Goal: Task Accomplishment & Management: Complete application form

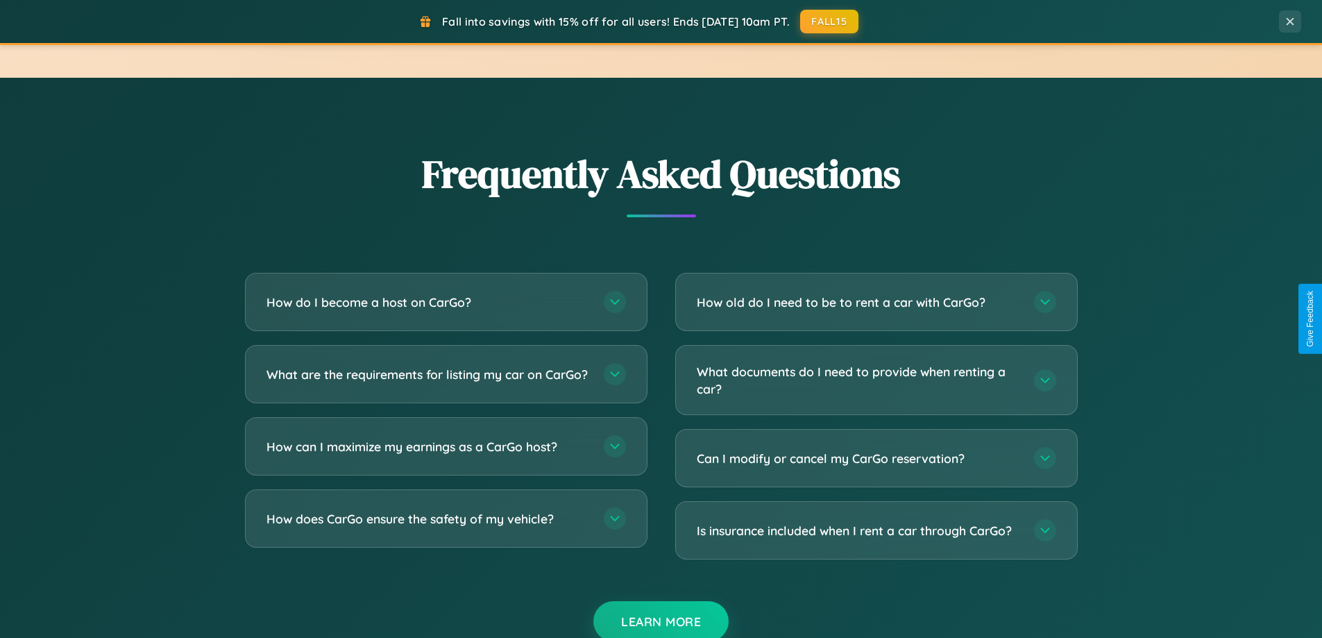
scroll to position [2671, 0]
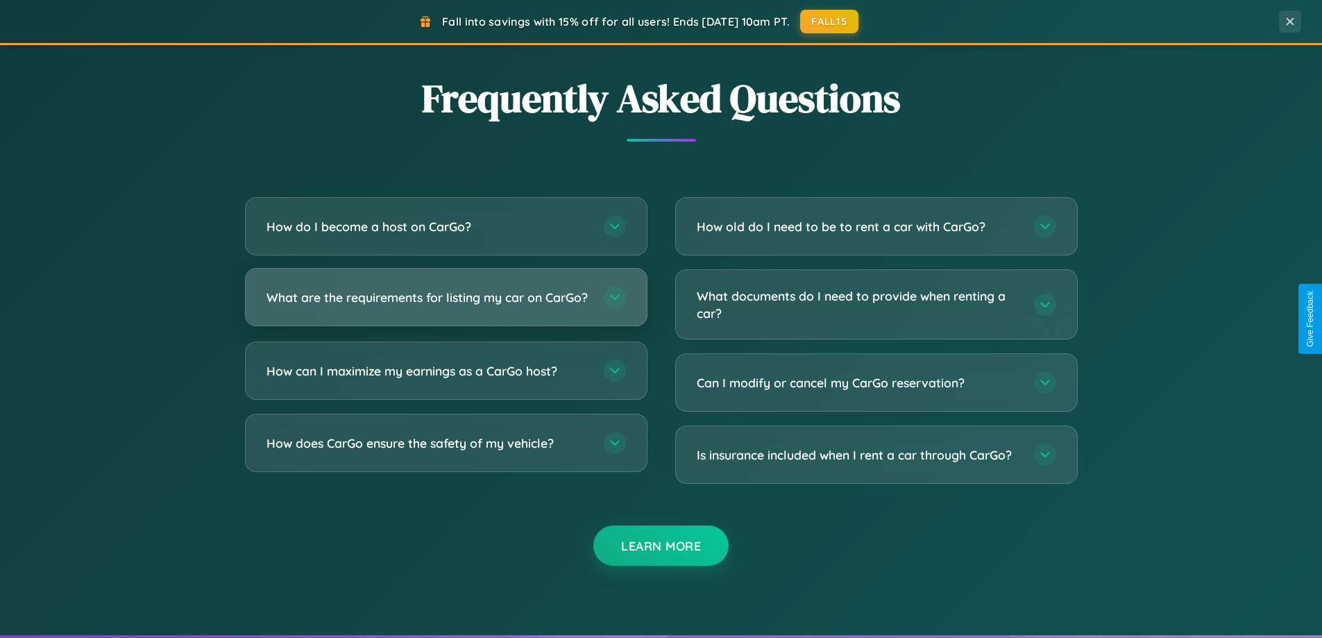
click at [446, 303] on h3 "What are the requirements for listing my car on CarGo?" at bounding box center [429, 297] width 324 height 17
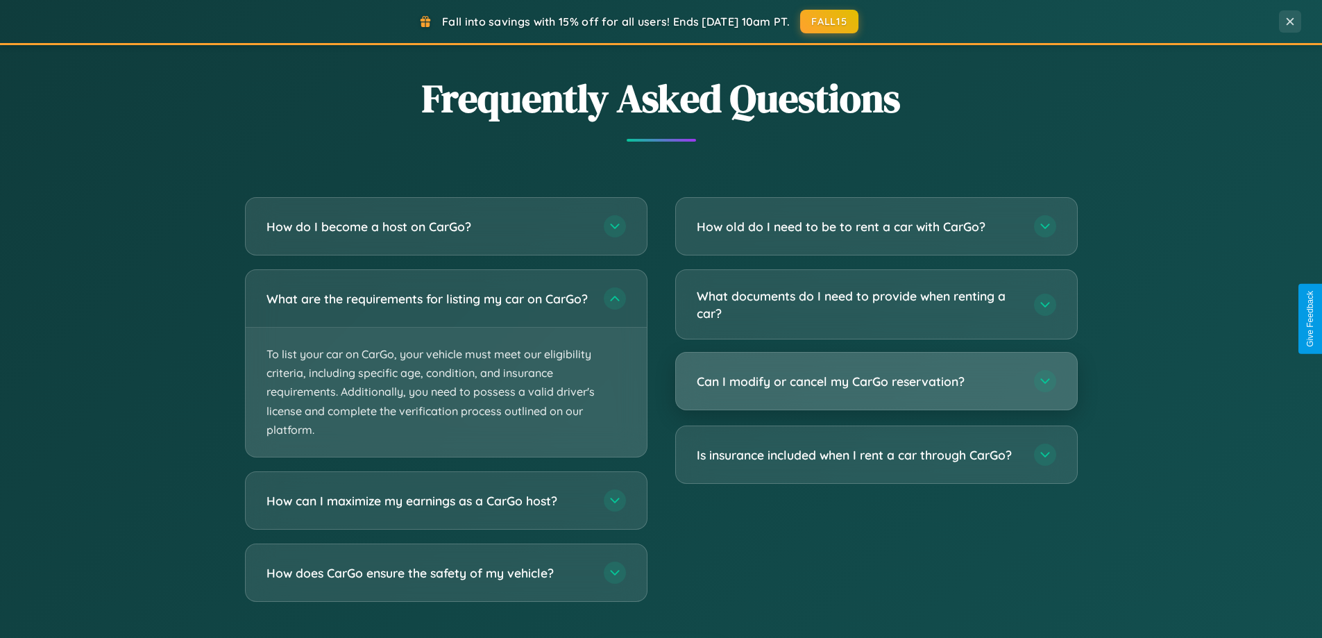
click at [876, 382] on h3 "Can I modify or cancel my CarGo reservation?" at bounding box center [859, 381] width 324 height 17
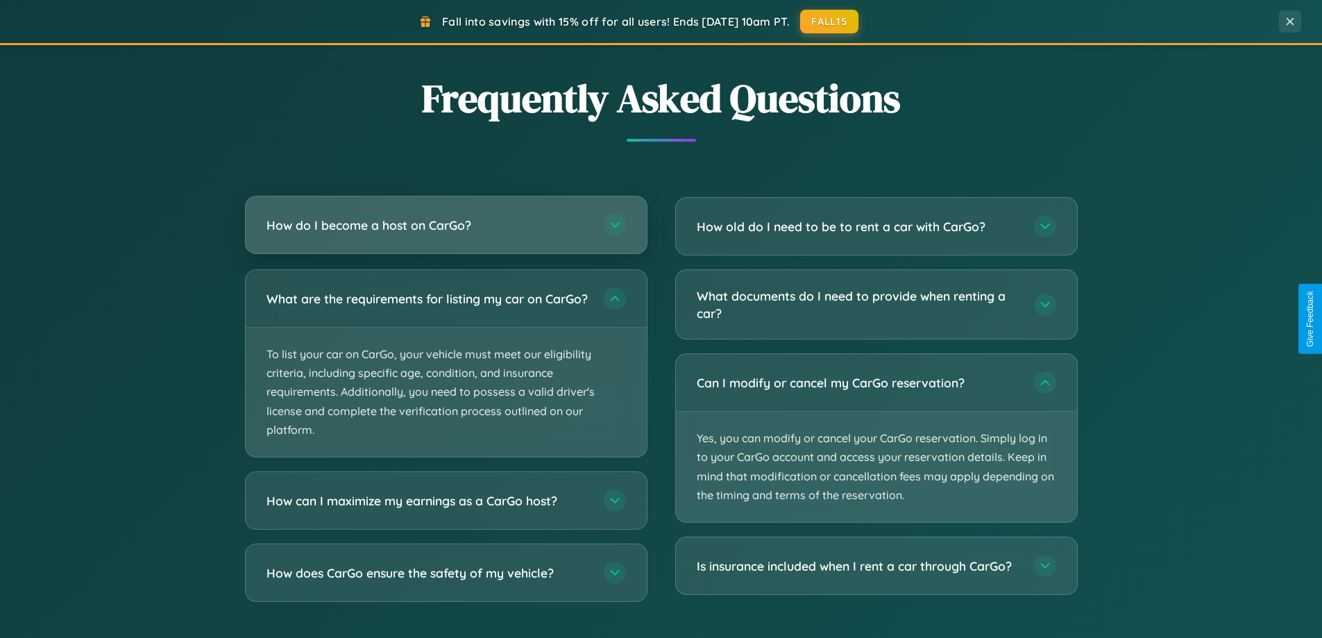
click at [446, 226] on h3 "How do I become a host on CarGo?" at bounding box center [429, 225] width 324 height 17
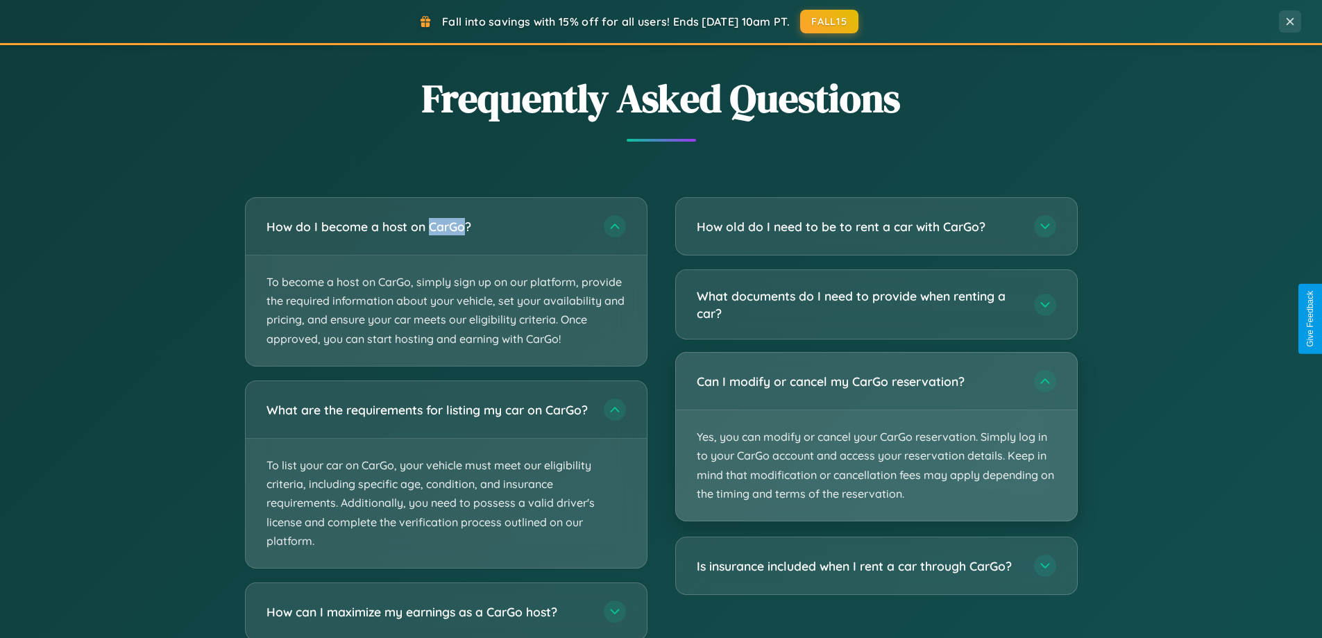
click at [876, 438] on p "Yes, you can modify or cancel your CarGo reservation. Simply log in to your Car…" at bounding box center [876, 465] width 401 height 110
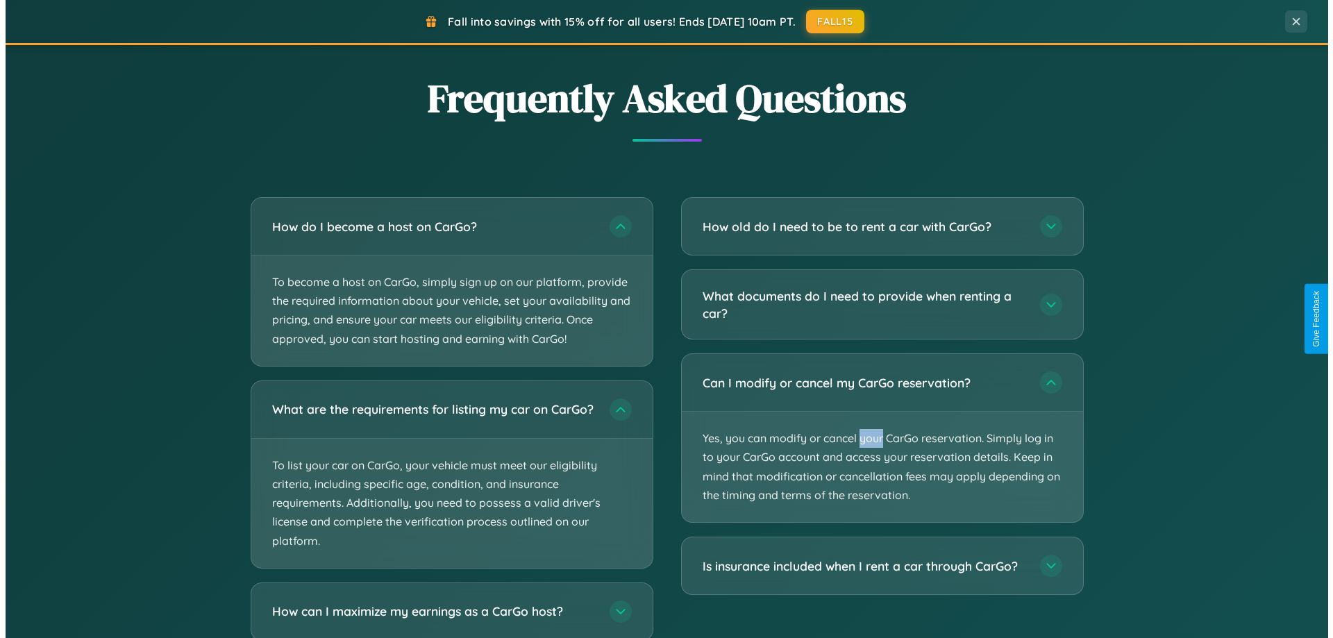
scroll to position [0, 0]
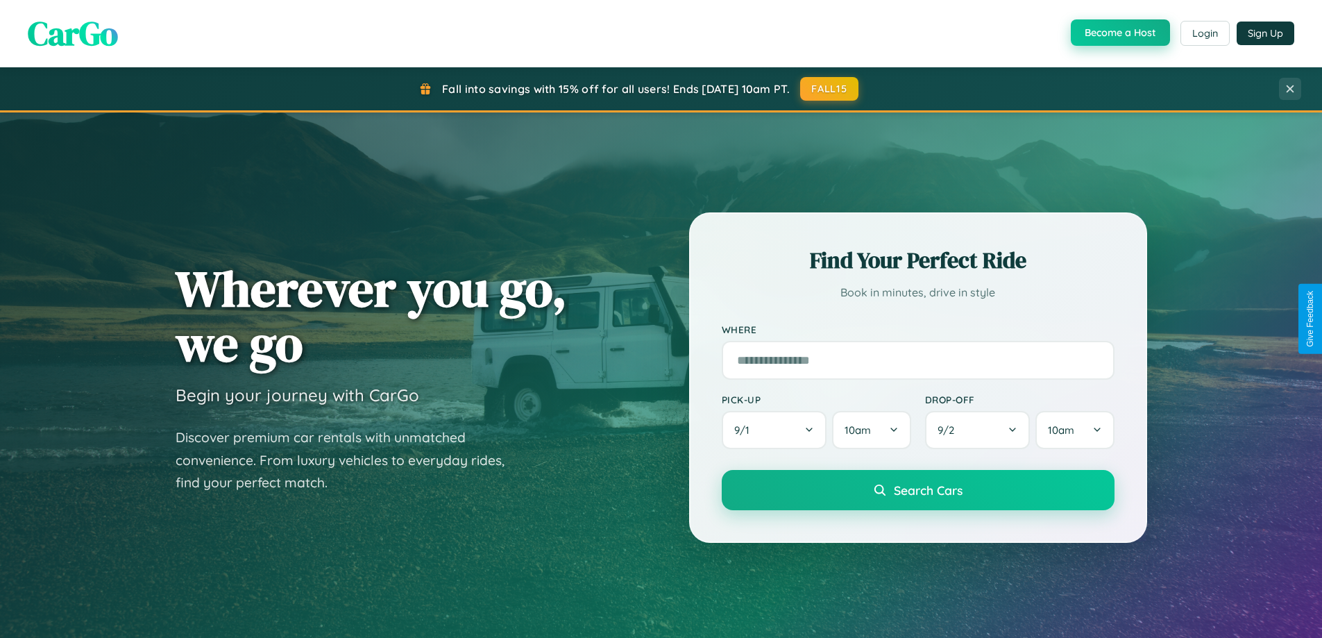
click at [1119, 33] on button "Become a Host" at bounding box center [1120, 32] width 99 height 26
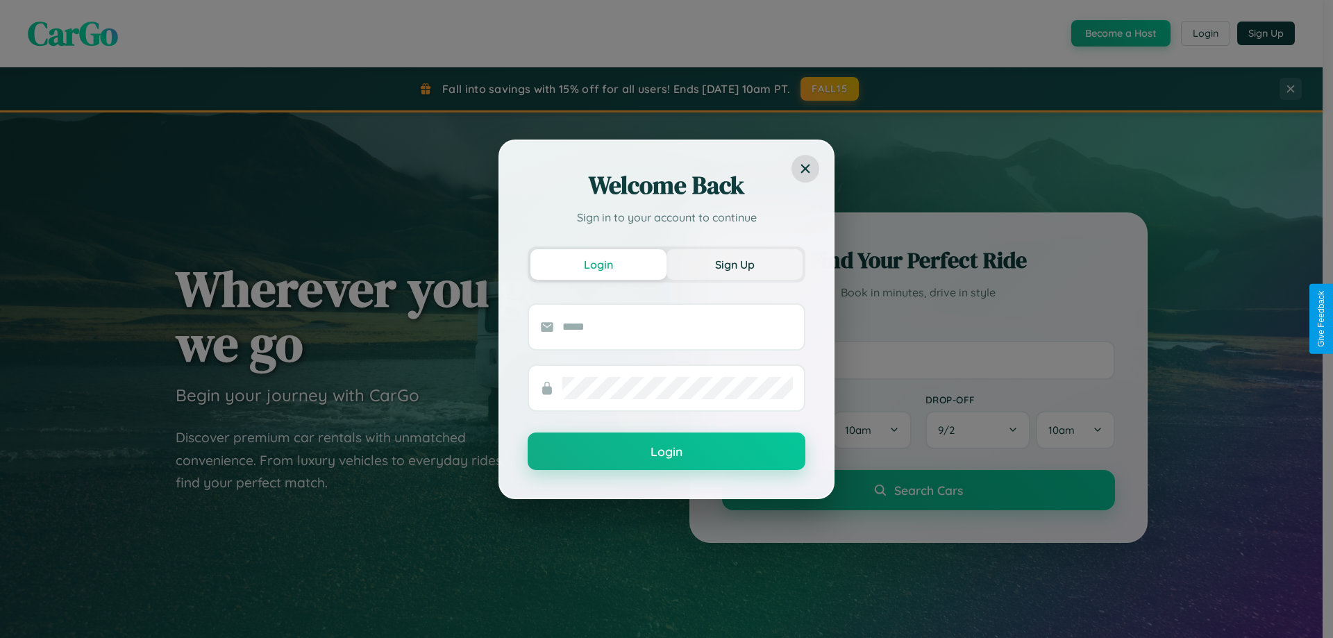
click at [734, 264] on button "Sign Up" at bounding box center [734, 264] width 136 height 31
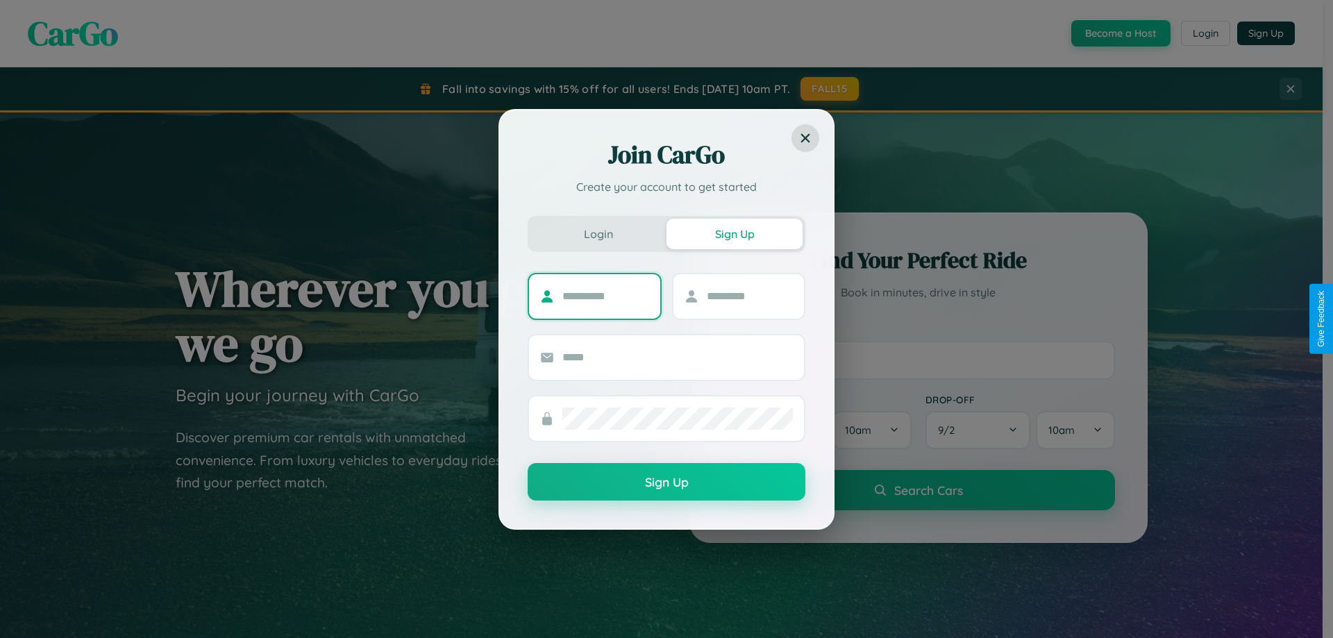
click at [605, 296] on input "text" at bounding box center [605, 296] width 87 height 22
type input "*****"
click at [749, 296] on input "text" at bounding box center [750, 296] width 87 height 22
type input "******"
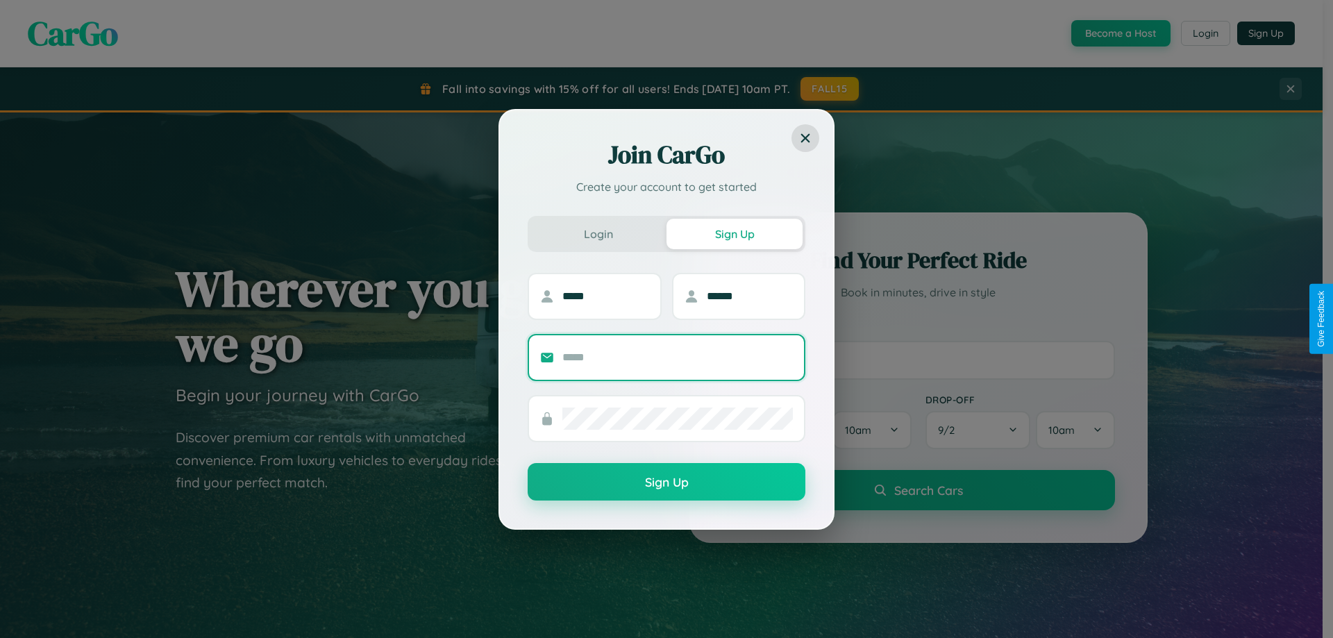
click at [678, 357] on input "text" at bounding box center [677, 357] width 230 height 22
type input "**********"
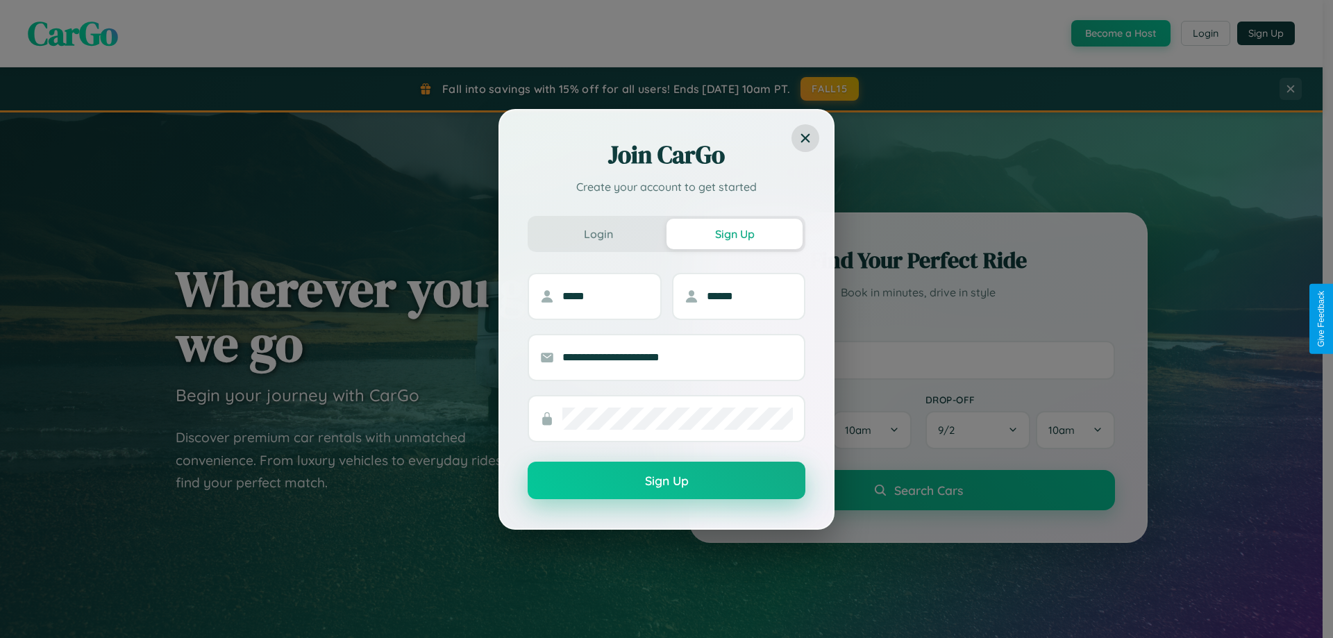
click at [666, 480] on button "Sign Up" at bounding box center [667, 480] width 278 height 37
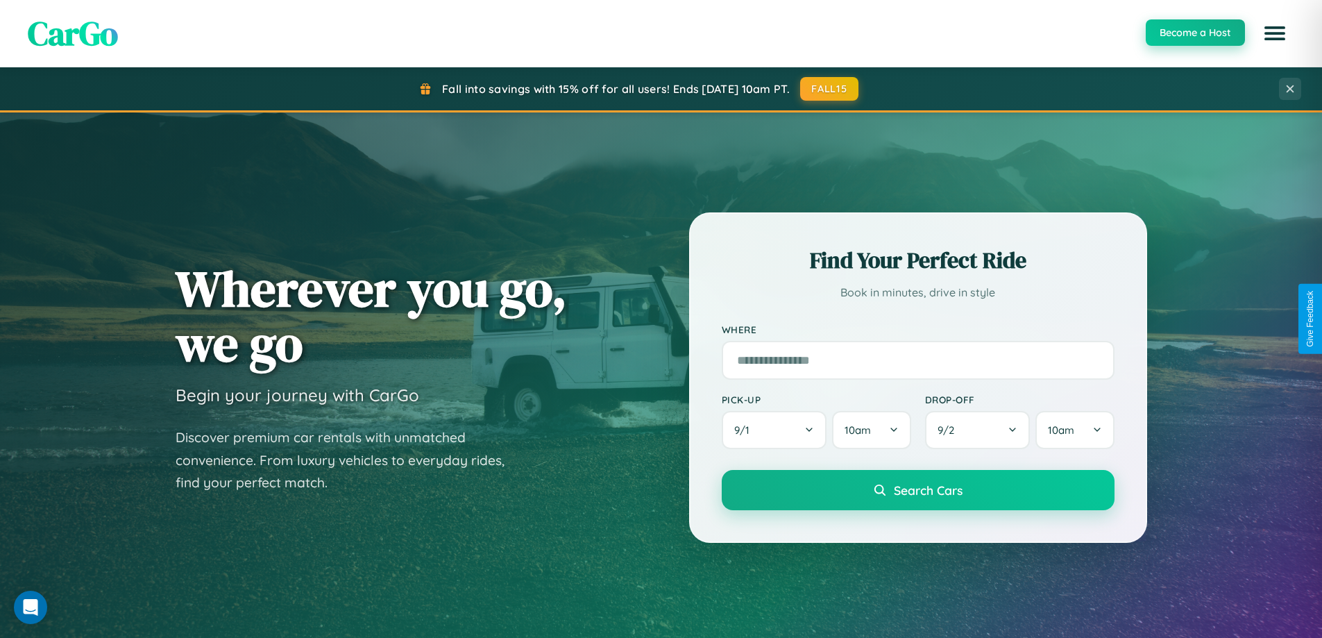
click at [1195, 33] on button "Become a Host" at bounding box center [1195, 32] width 99 height 26
